Goal: Information Seeking & Learning: Learn about a topic

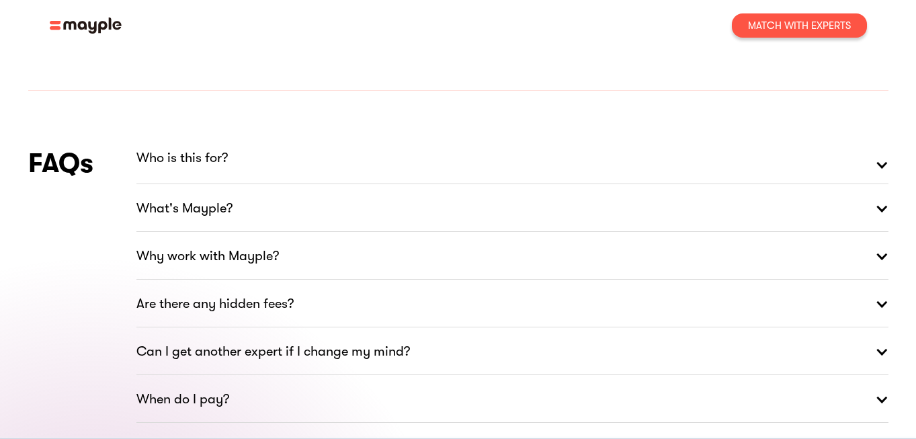
scroll to position [1855, 0]
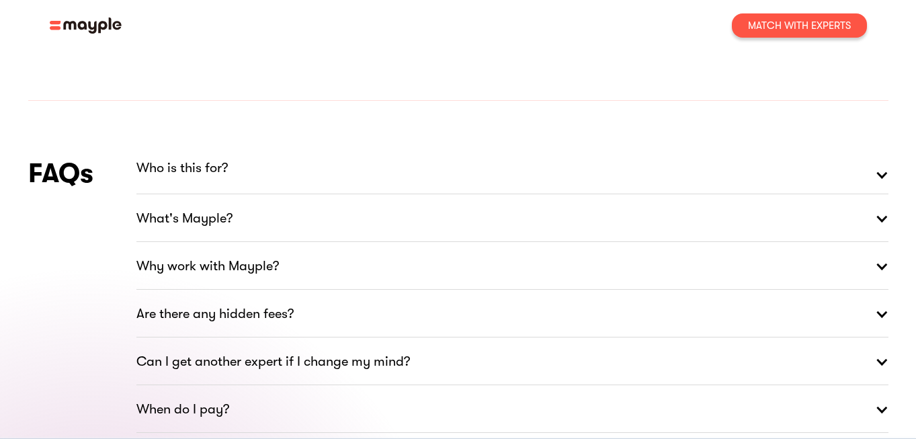
click at [206, 303] on strong "Are there any hidden fees?" at bounding box center [214, 314] width 157 height 22
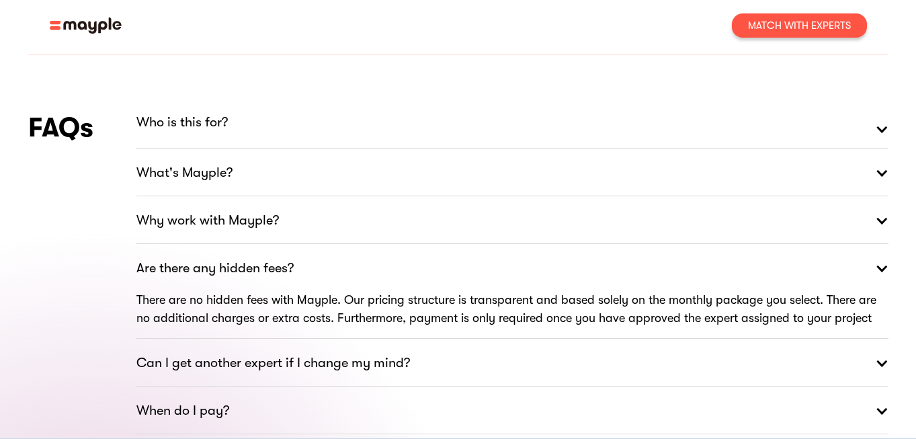
scroll to position [1914, 0]
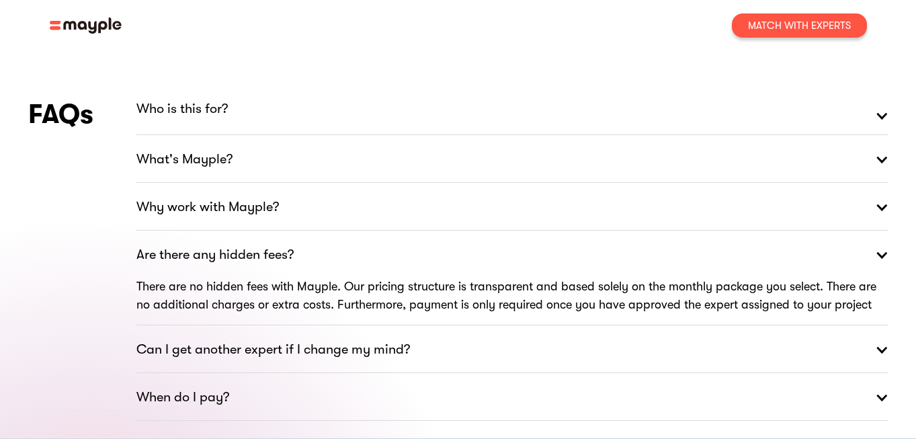
click at [200, 339] on strong "Can I get another expert if I change my mind?" at bounding box center [272, 350] width 273 height 22
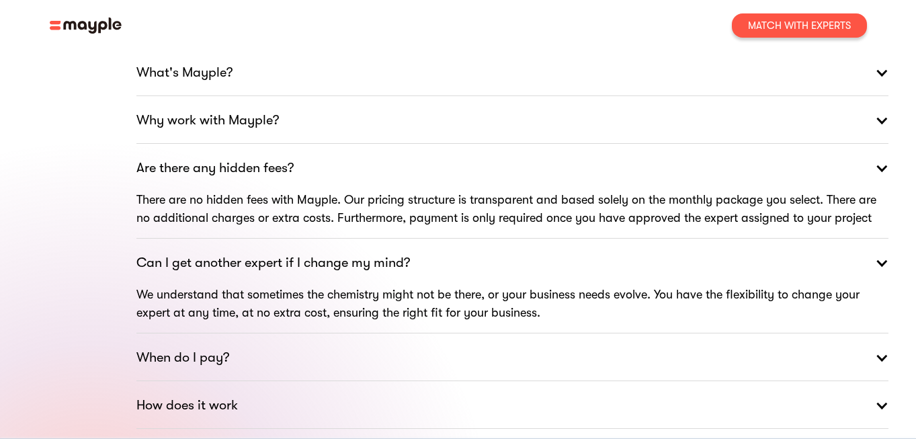
scroll to position [1999, 0]
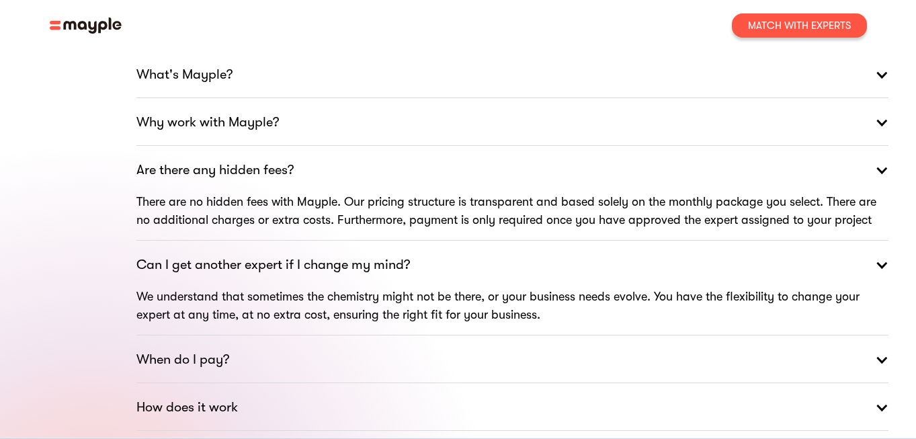
click at [190, 349] on strong "When do I pay?" at bounding box center [182, 360] width 93 height 22
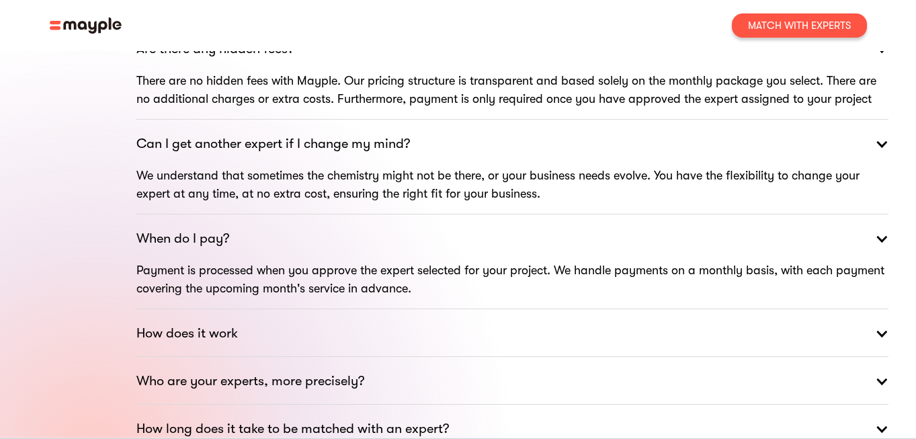
scroll to position [2121, 0]
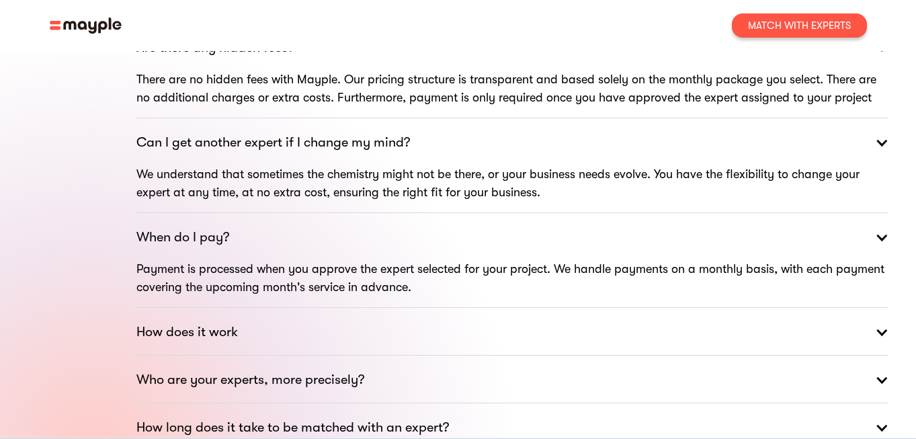
click at [191, 321] on strong "How does it work" at bounding box center [186, 332] width 101 height 22
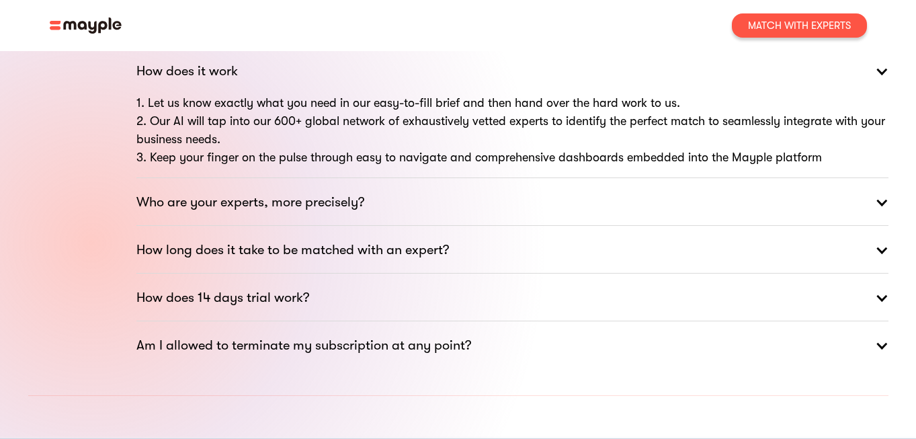
scroll to position [2310, 0]
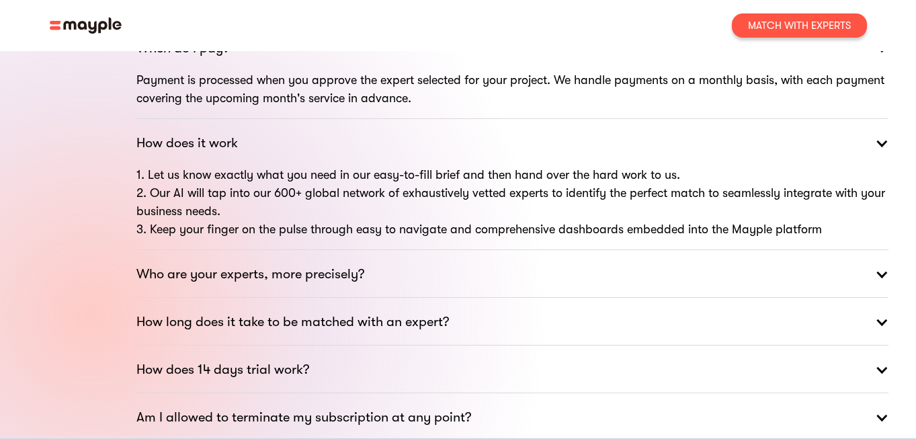
click at [185, 311] on strong "How long does it take to be matched with an expert?" at bounding box center [292, 322] width 312 height 22
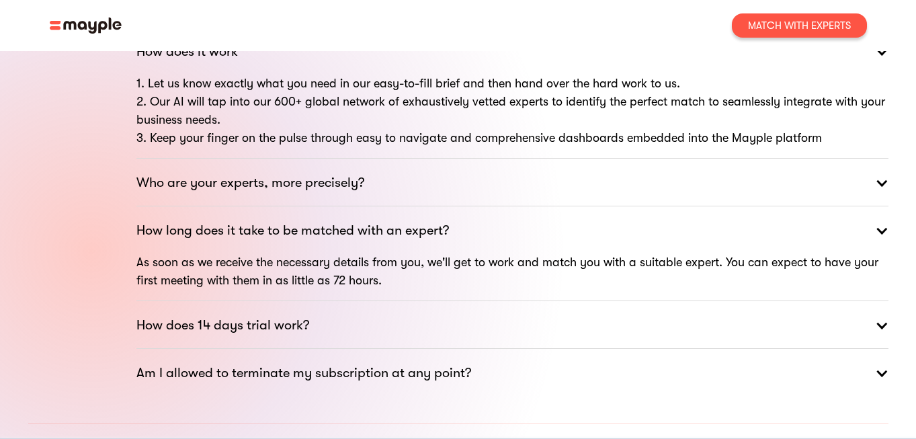
scroll to position [2446, 0]
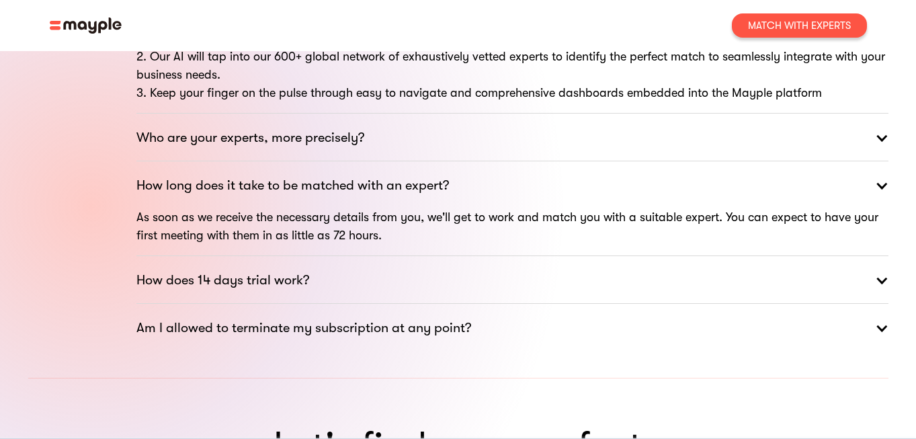
click at [174, 269] on strong "How does 14 days trial work?" at bounding box center [222, 280] width 173 height 22
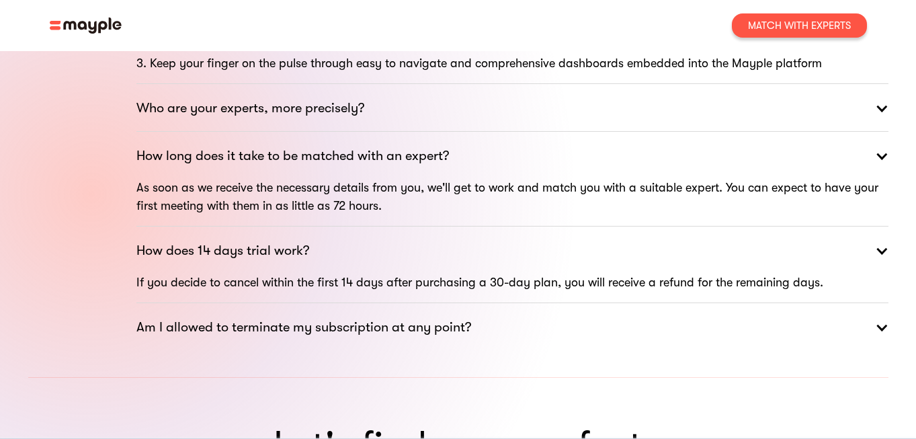
scroll to position [2477, 0]
click at [184, 316] on strong "Am I allowed to terminate my subscription at any point?" at bounding box center [303, 327] width 335 height 22
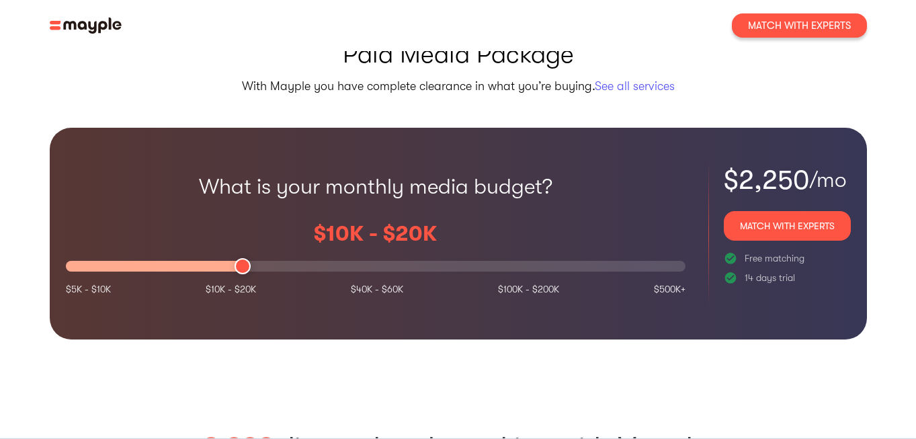
scroll to position [1186, 0]
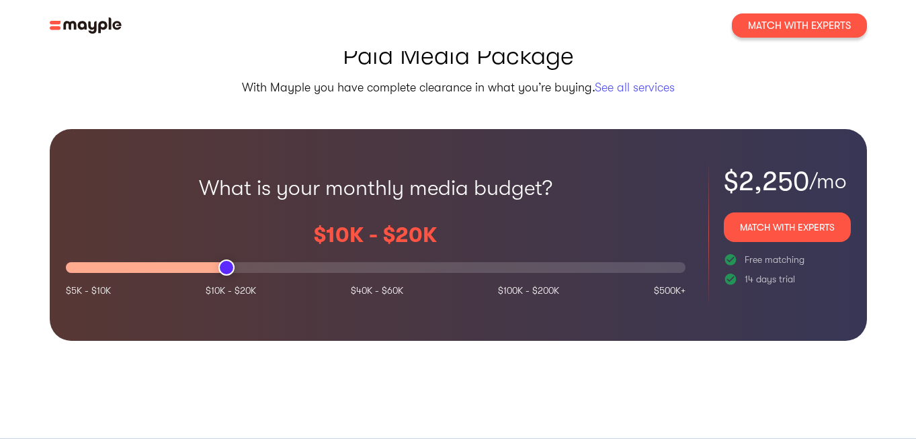
drag, startPoint x: 243, startPoint y: 228, endPoint x: 149, endPoint y: 216, distance: 94.2
click at [149, 215] on div "$10K - $20K" at bounding box center [376, 245] width 620 height 75
drag, startPoint x: 226, startPoint y: 232, endPoint x: 103, endPoint y: 226, distance: 123.1
click at [103, 262] on div at bounding box center [376, 267] width 620 height 11
drag, startPoint x: 81, startPoint y: 228, endPoint x: 69, endPoint y: 226, distance: 11.6
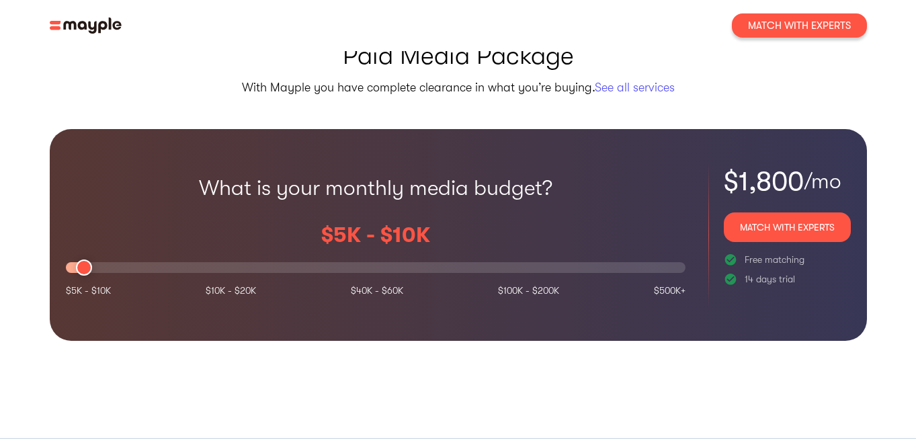
click at [69, 262] on div at bounding box center [376, 267] width 620 height 11
drag, startPoint x: 89, startPoint y: 230, endPoint x: 58, endPoint y: 229, distance: 30.9
click at [58, 229] on div "What is your monthly media budget? $5K - $10K $5K - $10K $10K - $20K $20K - $40…" at bounding box center [458, 235] width 817 height 212
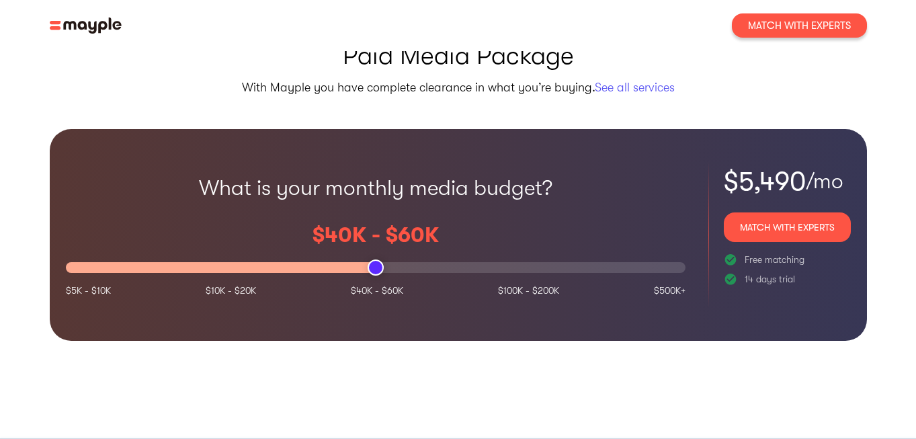
drag, startPoint x: 85, startPoint y: 227, endPoint x: 339, endPoint y: 253, distance: 255.3
click at [340, 253] on div "What is your monthly media budget? $40K - $60K $5K - $10K $10K - $20K $20K - $4…" at bounding box center [376, 234] width 620 height 147
drag, startPoint x: 380, startPoint y: 227, endPoint x: 189, endPoint y: 215, distance: 190.5
click at [189, 215] on div "$10K - $20K" at bounding box center [376, 245] width 620 height 75
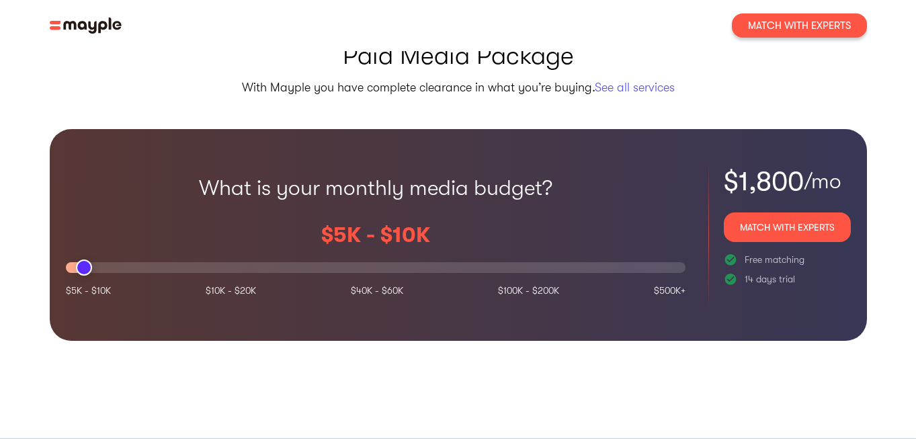
drag, startPoint x: 226, startPoint y: 233, endPoint x: 67, endPoint y: 212, distance: 161.4
click at [67, 212] on div "$5K - $10K" at bounding box center [376, 245] width 620 height 75
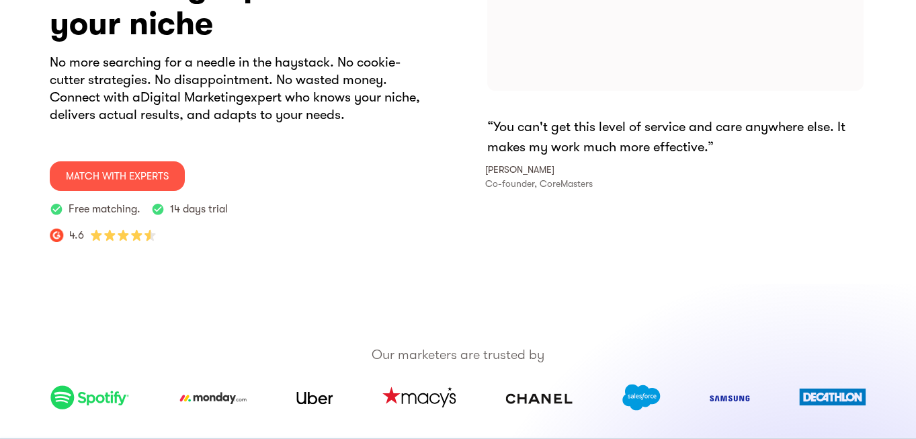
scroll to position [0, 0]
